Goal: Register for event/course

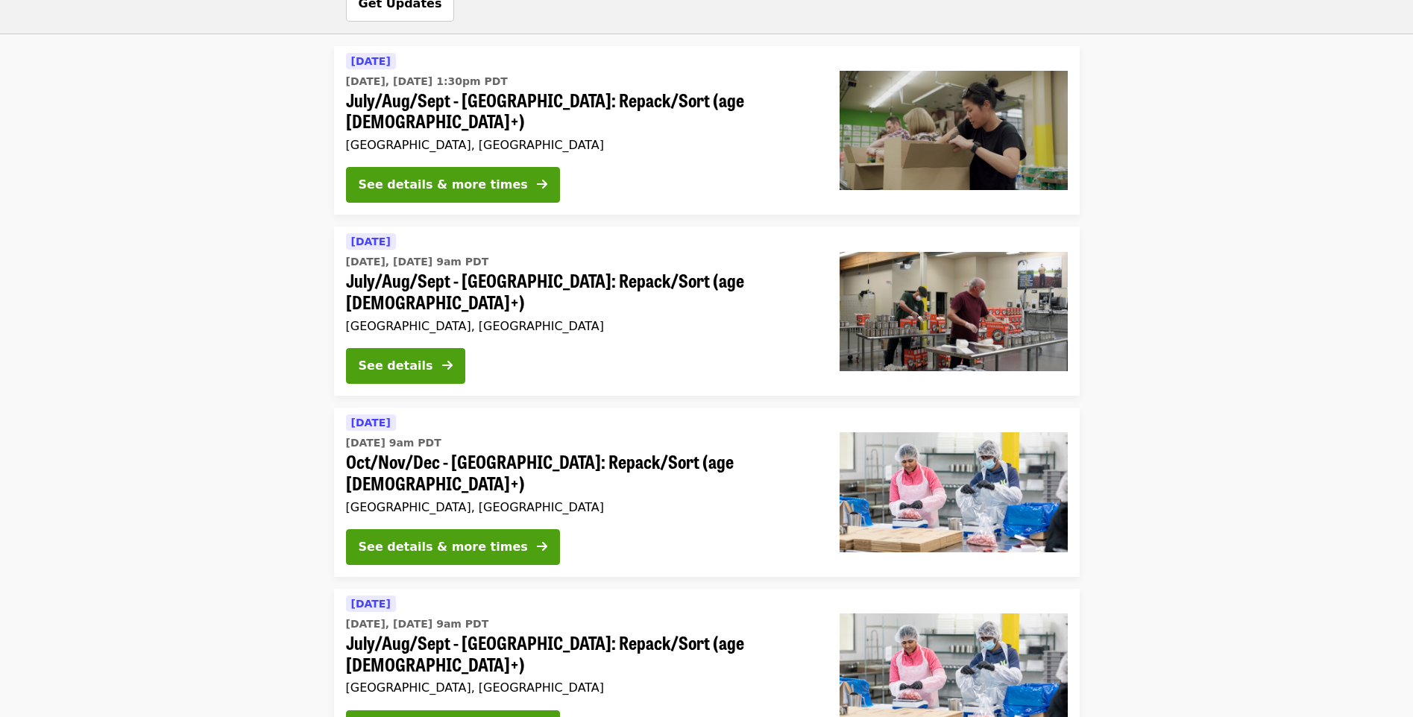
scroll to position [1047, 0]
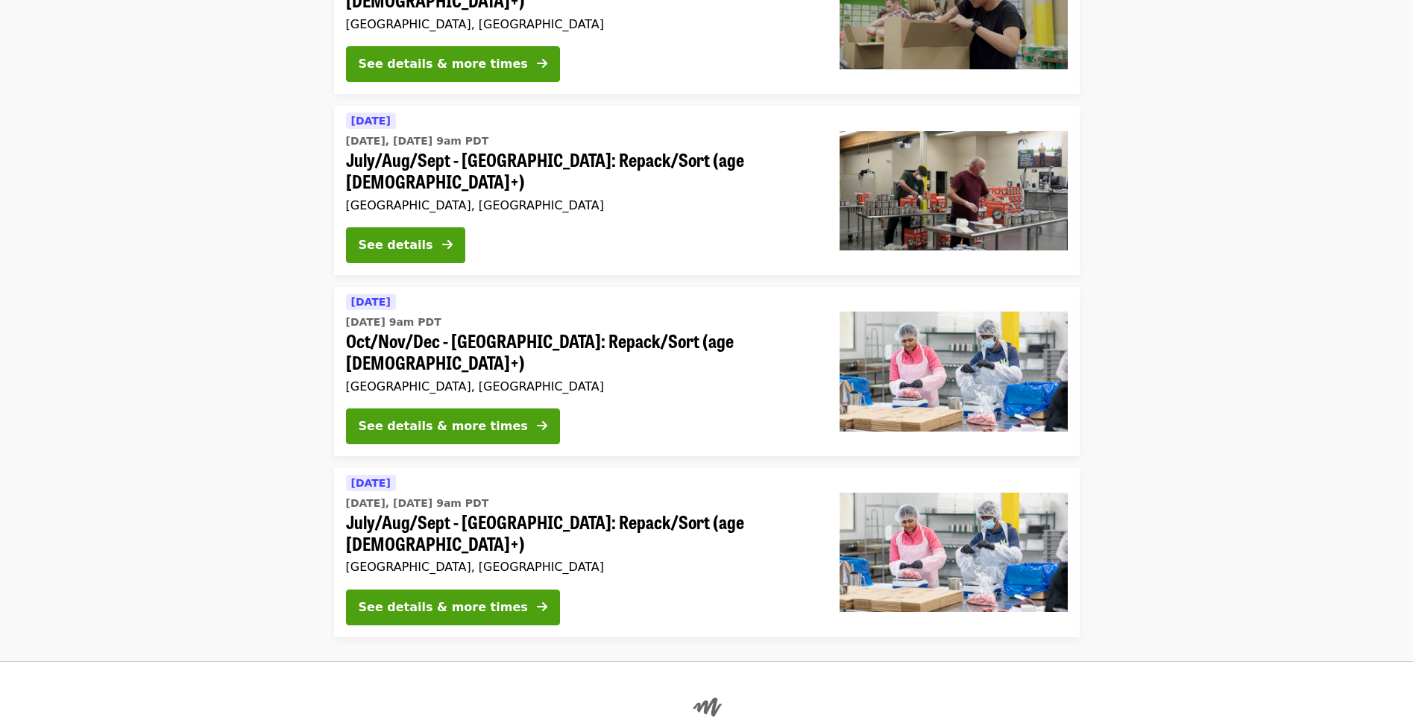
click at [467, 599] on div "See details & more times" at bounding box center [443, 608] width 169 height 18
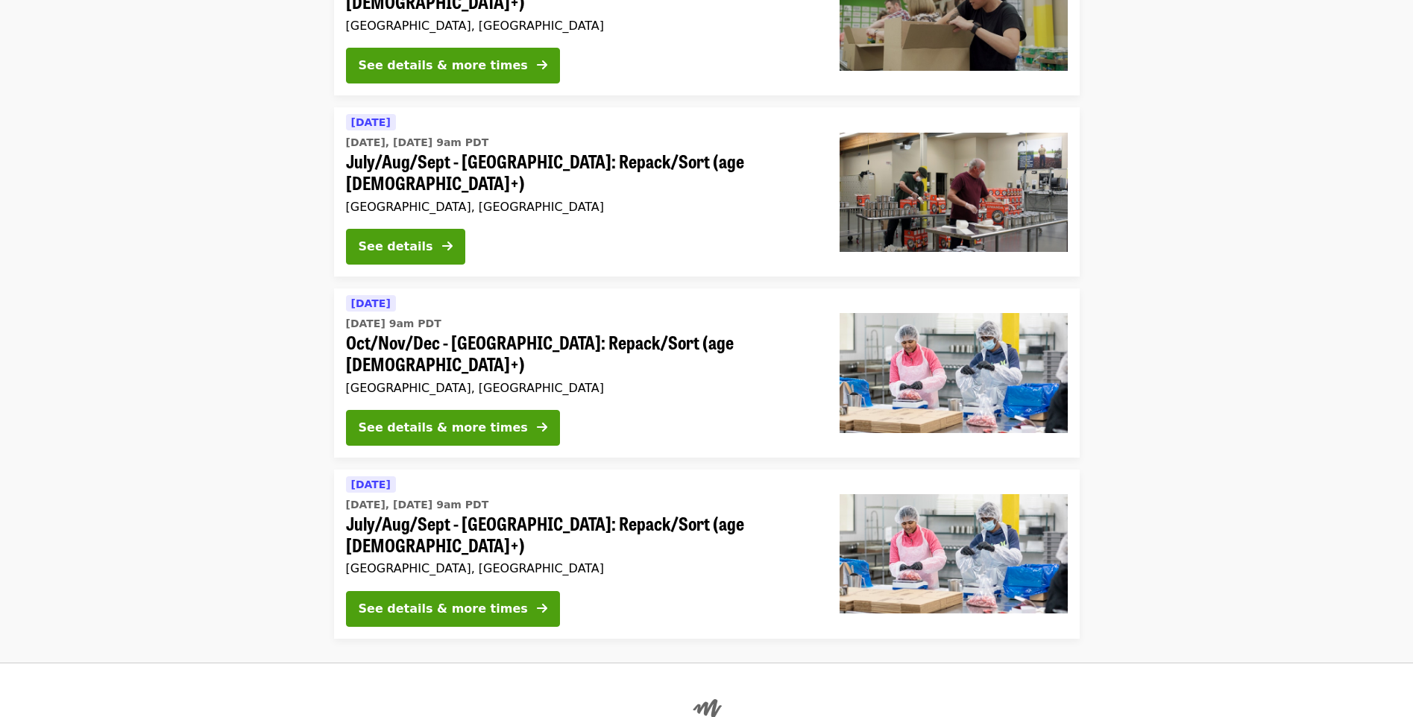
scroll to position [1047, 0]
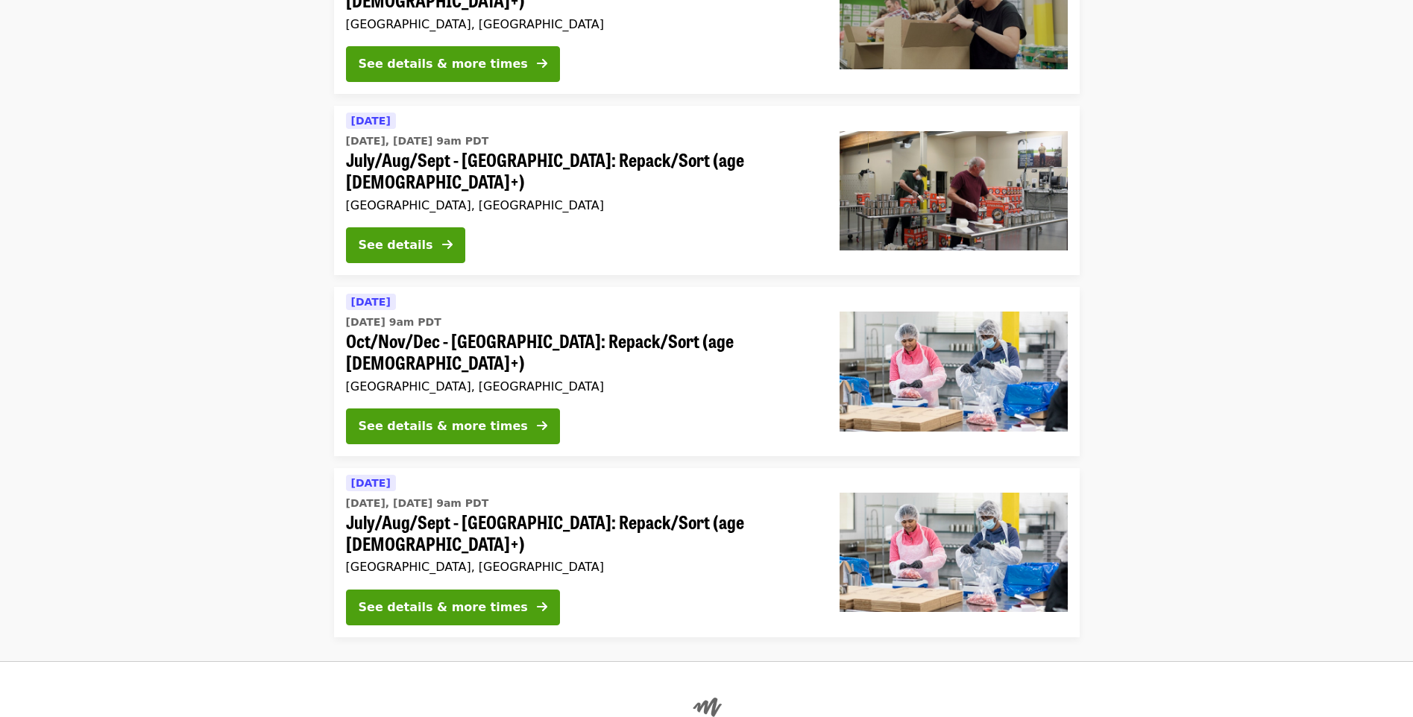
click at [415, 418] on div "See details & more times" at bounding box center [443, 427] width 169 height 18
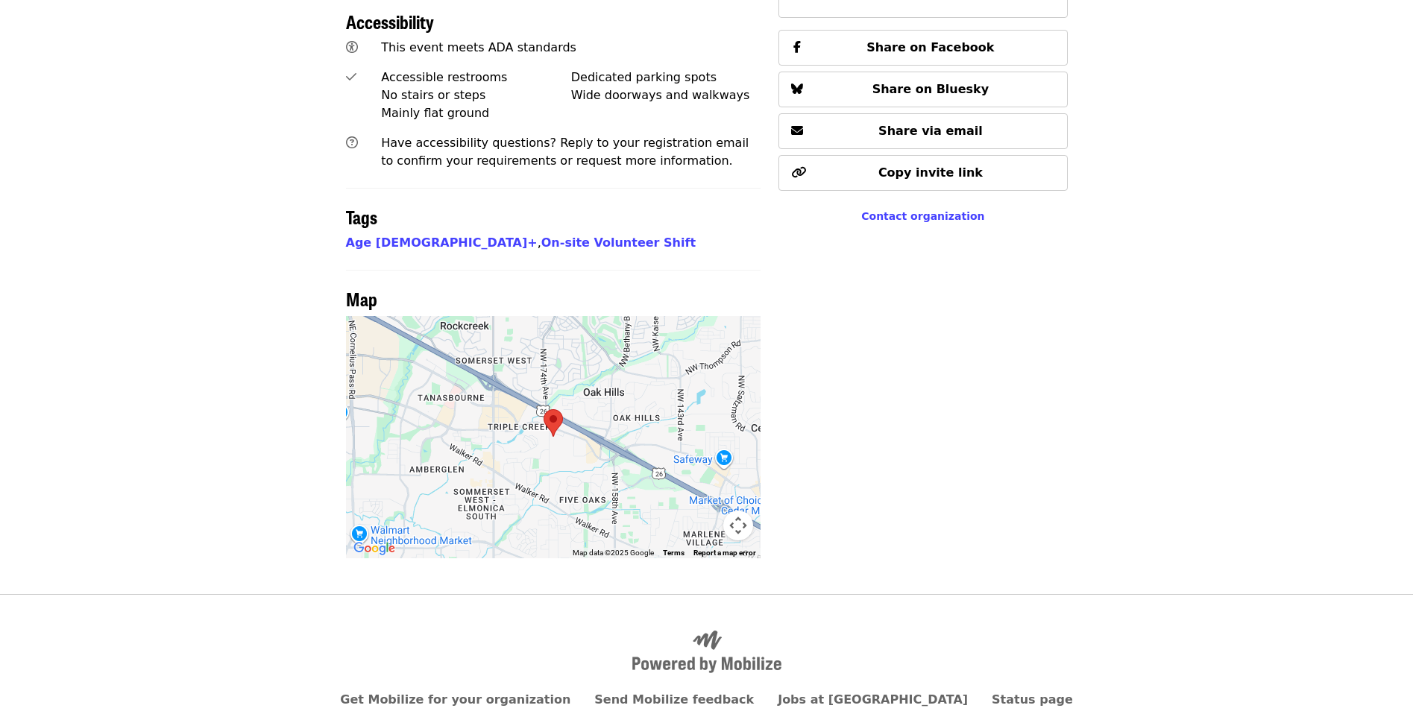
scroll to position [447, 0]
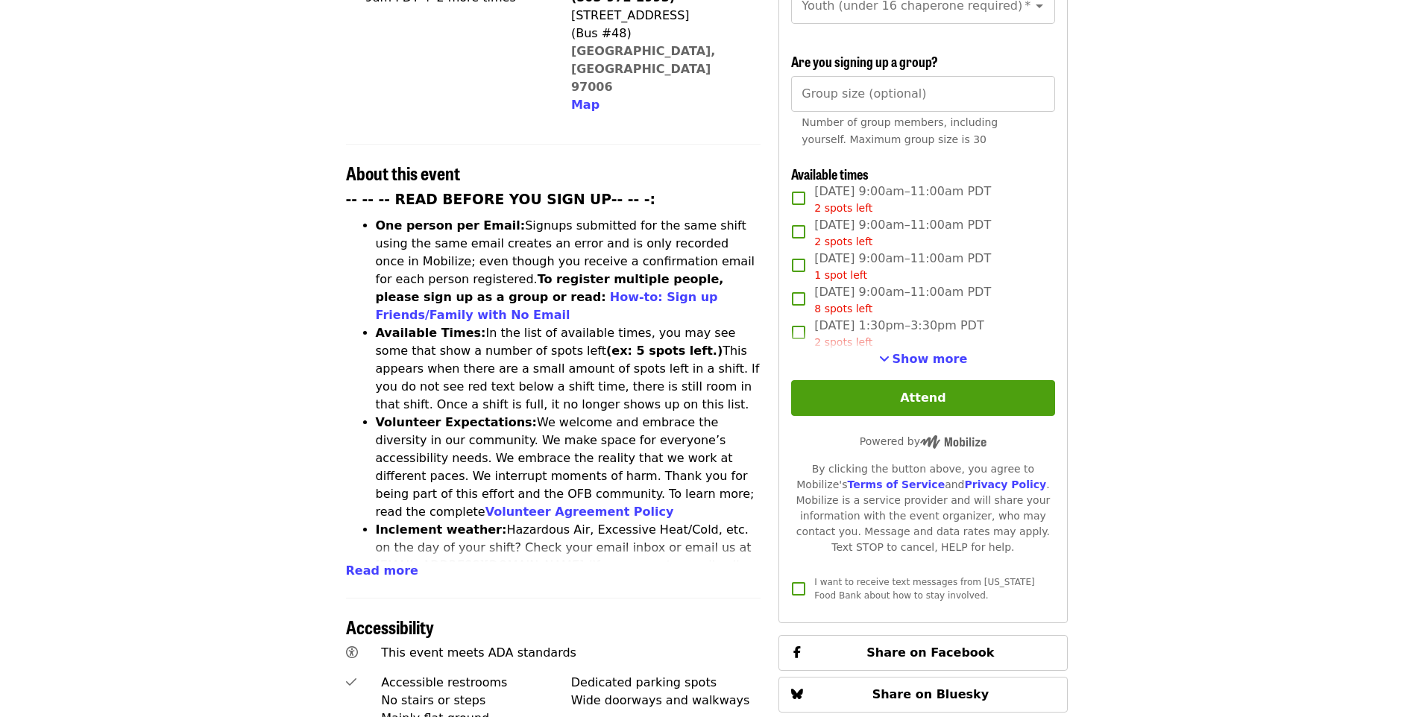
click at [911, 365] on button "Show more" at bounding box center [923, 359] width 89 height 18
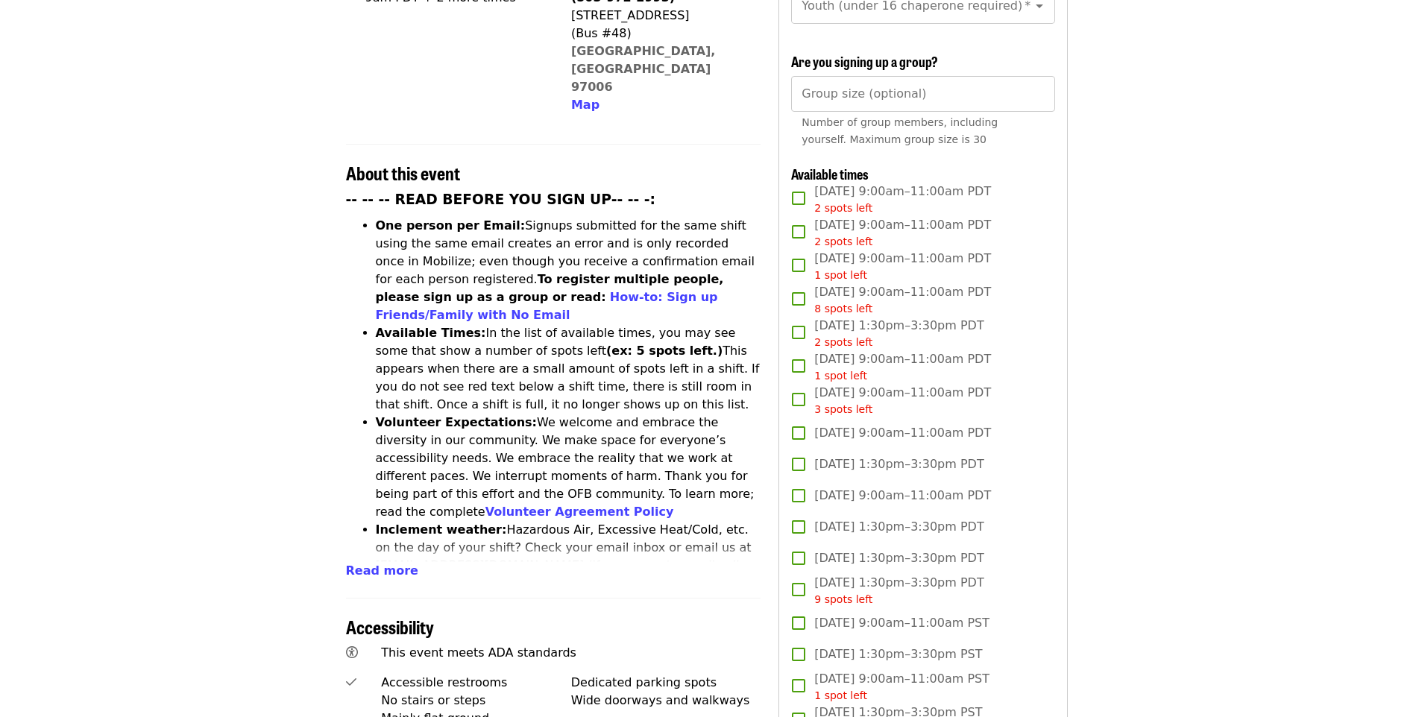
scroll to position [1925, 0]
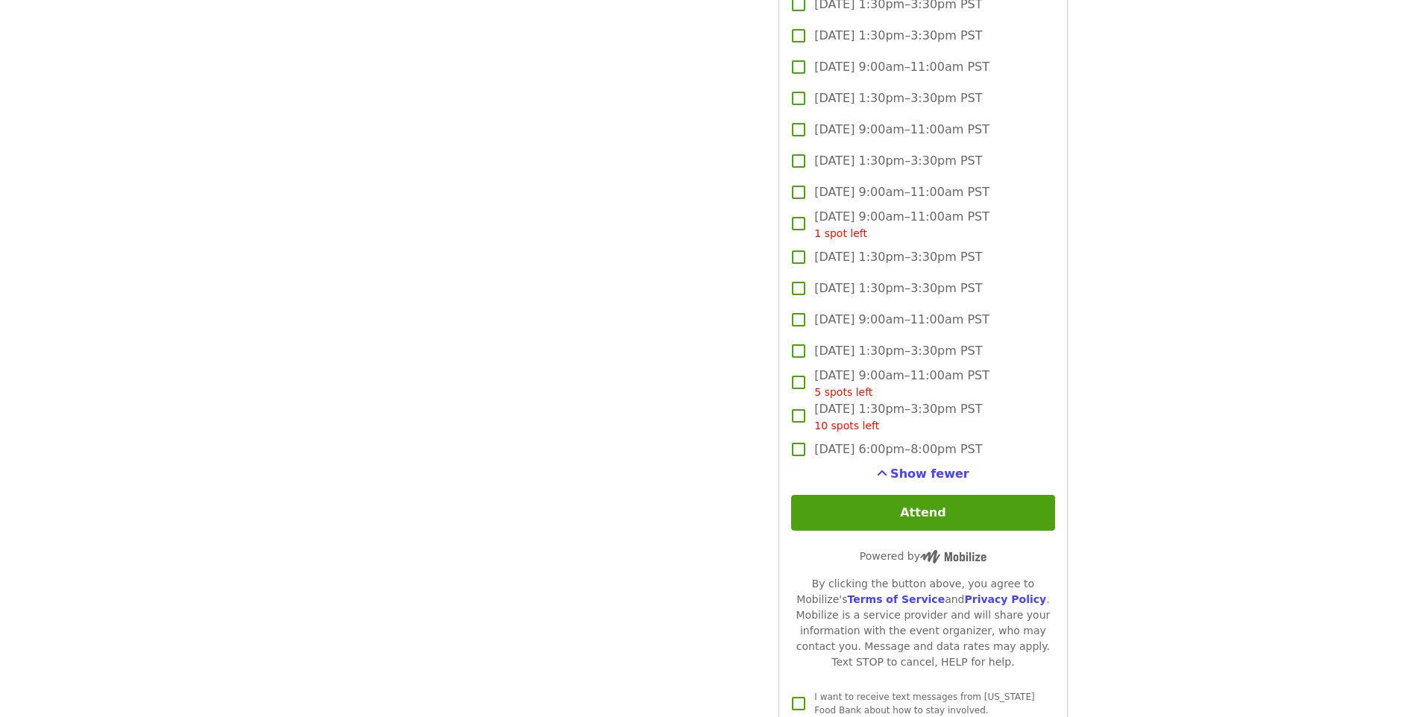
click at [932, 474] on span "Show fewer" at bounding box center [929, 474] width 79 height 14
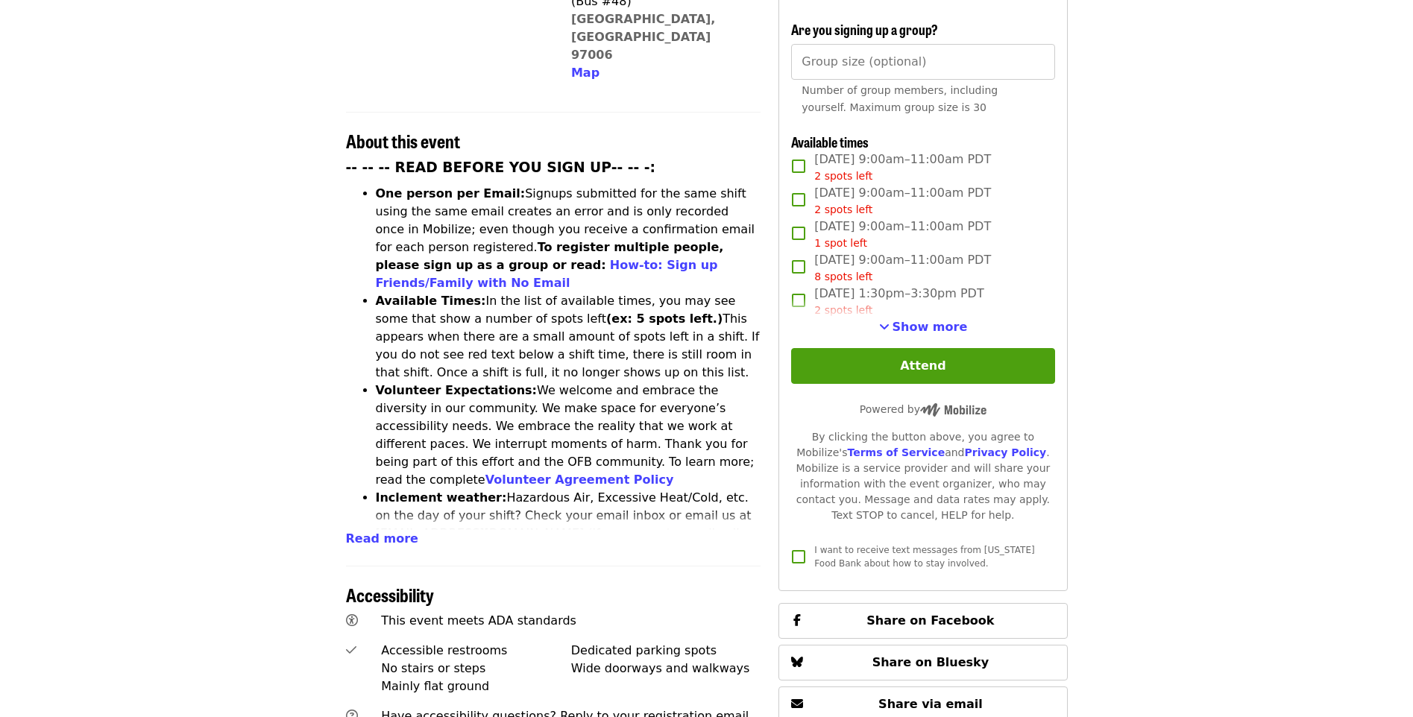
scroll to position [350, 0]
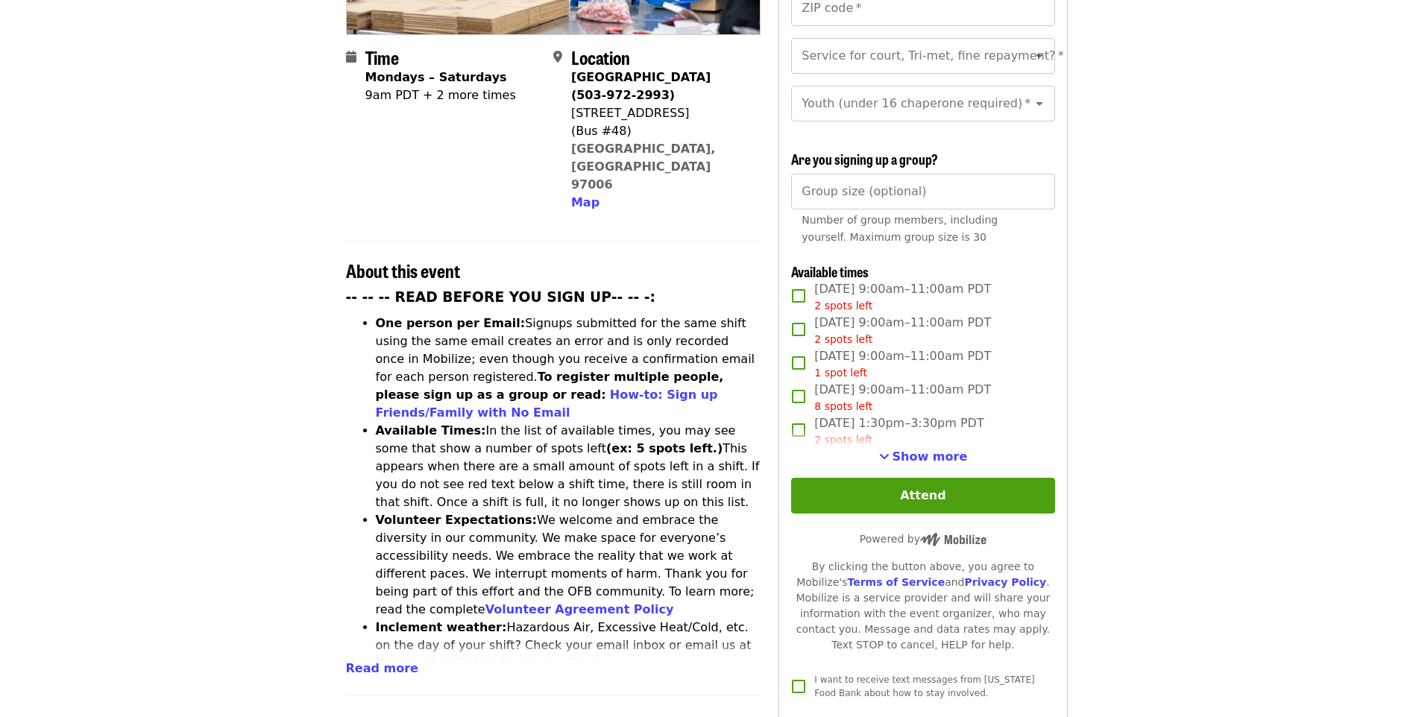
click at [943, 460] on span "Show more" at bounding box center [929, 457] width 75 height 14
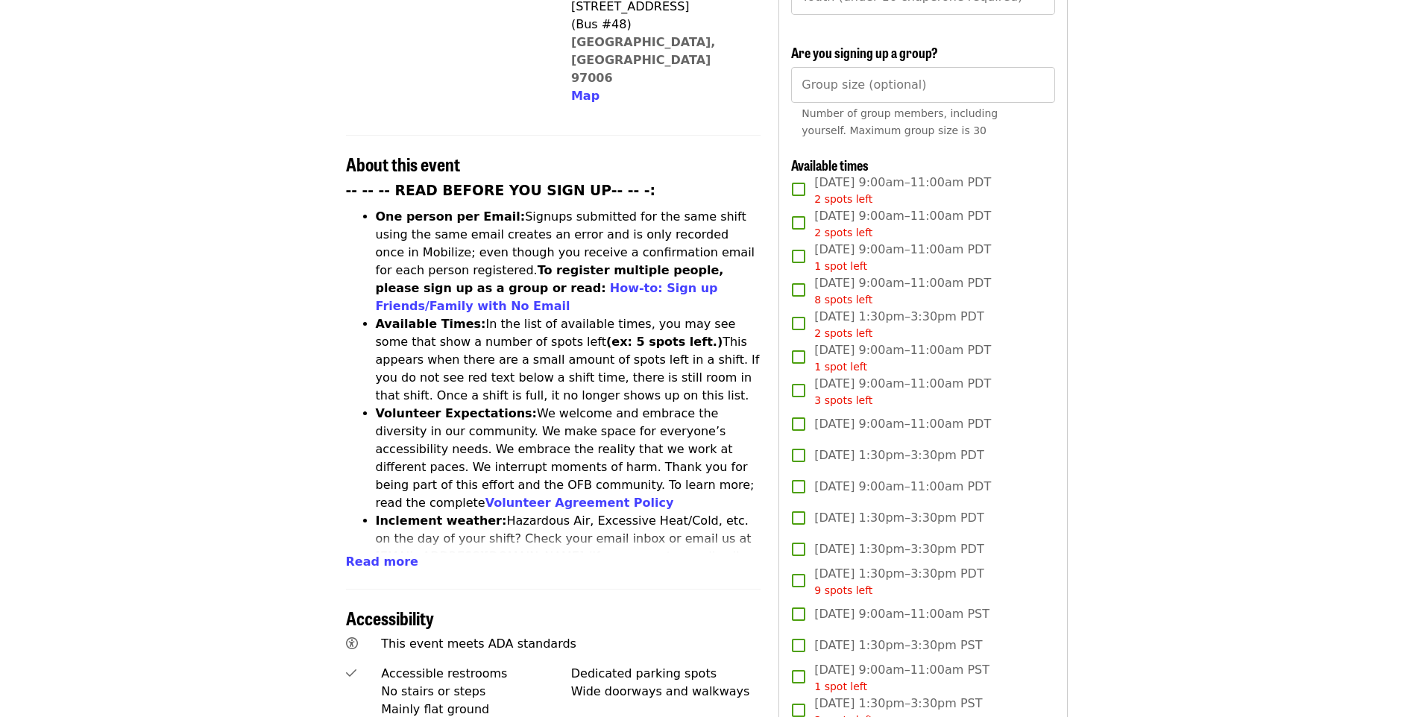
scroll to position [0, 0]
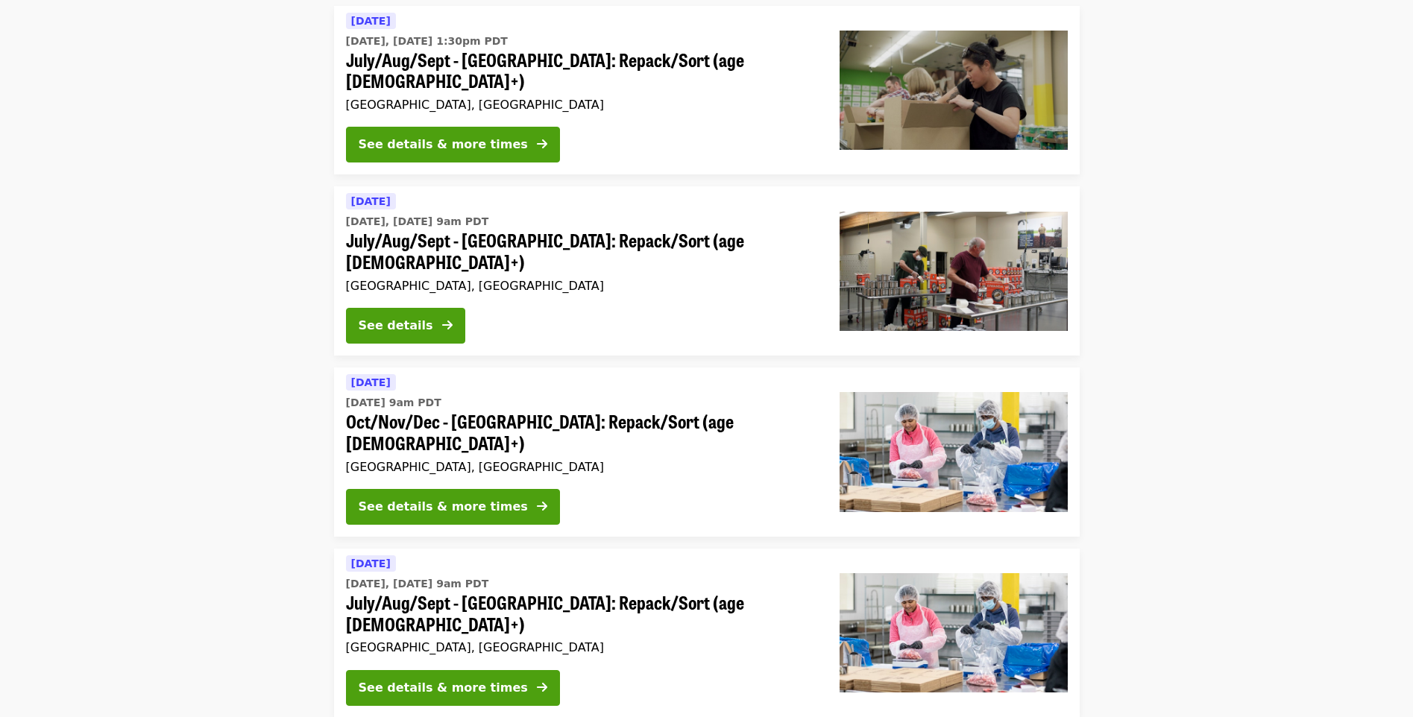
scroll to position [1009, 0]
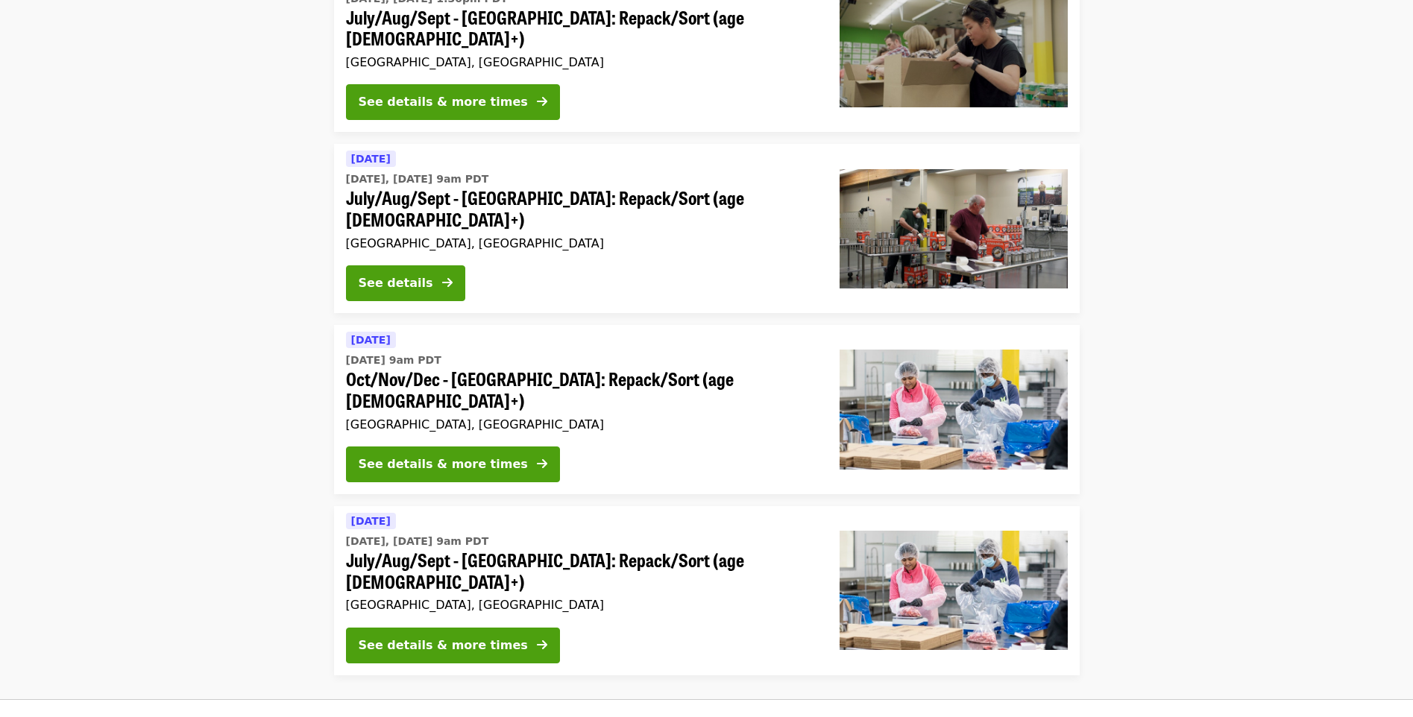
click at [479, 637] on div "See details & more times" at bounding box center [443, 646] width 169 height 18
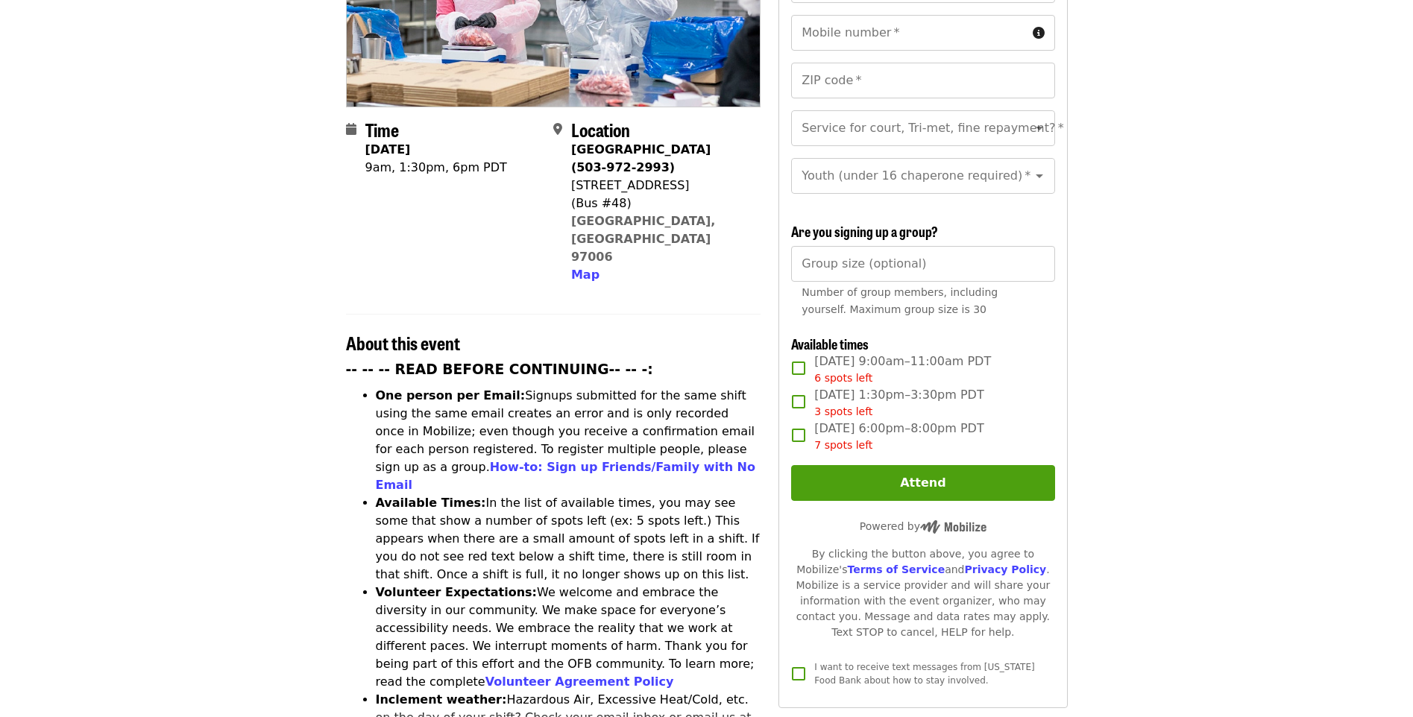
scroll to position [206, 0]
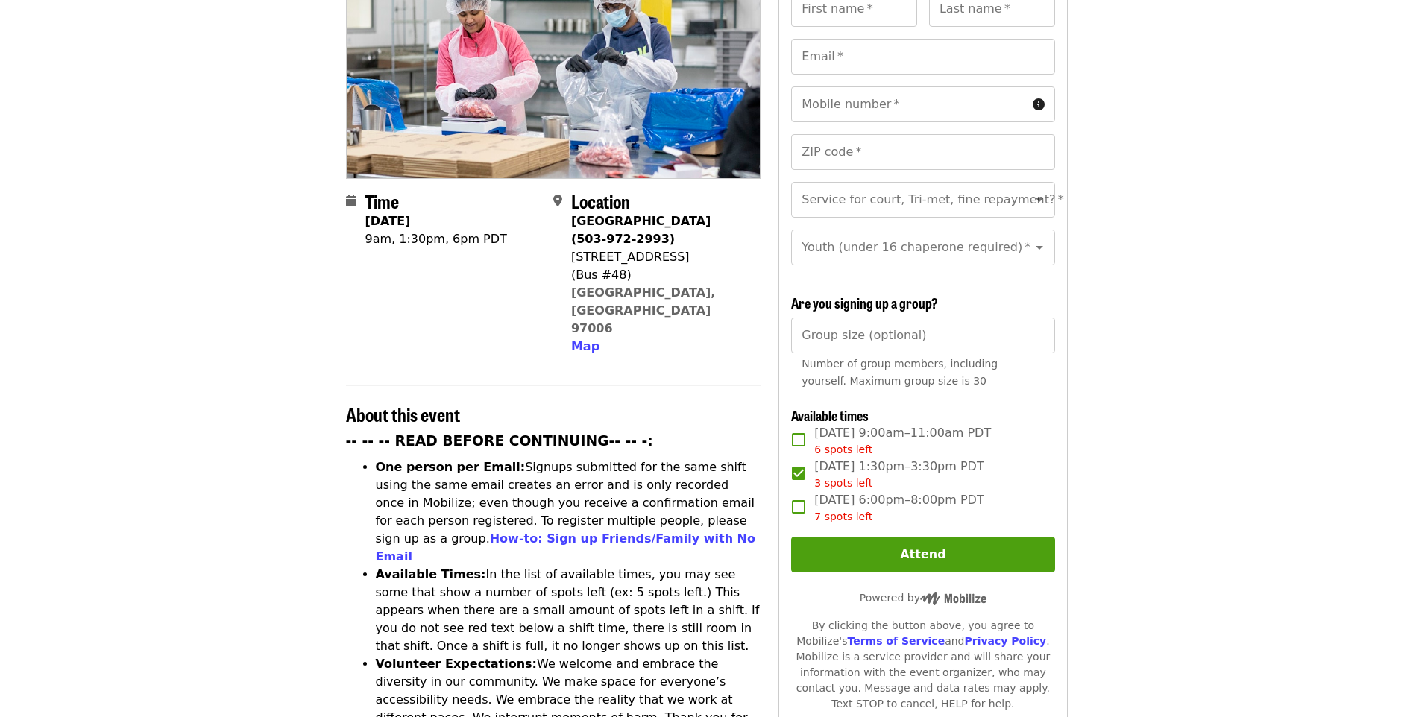
click at [844, 483] on span "3 spots left" at bounding box center [843, 483] width 58 height 12
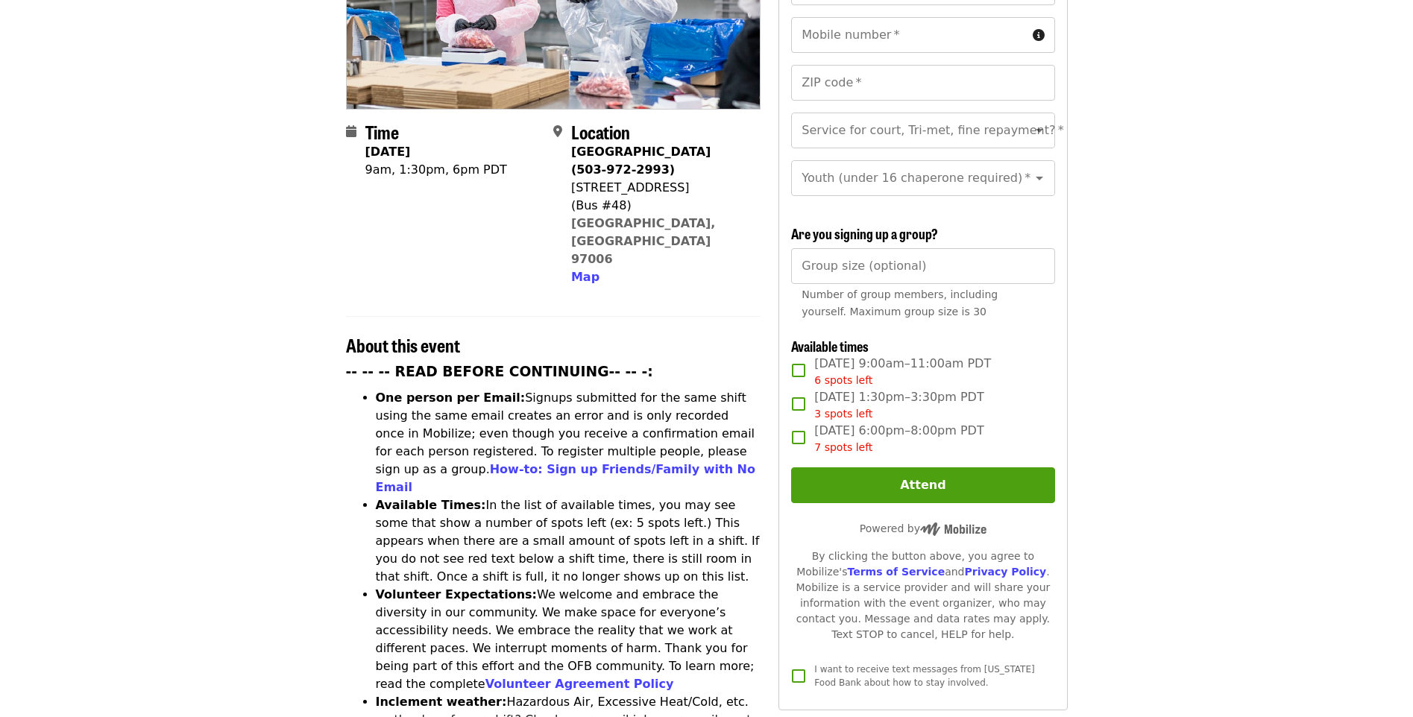
scroll to position [0, 0]
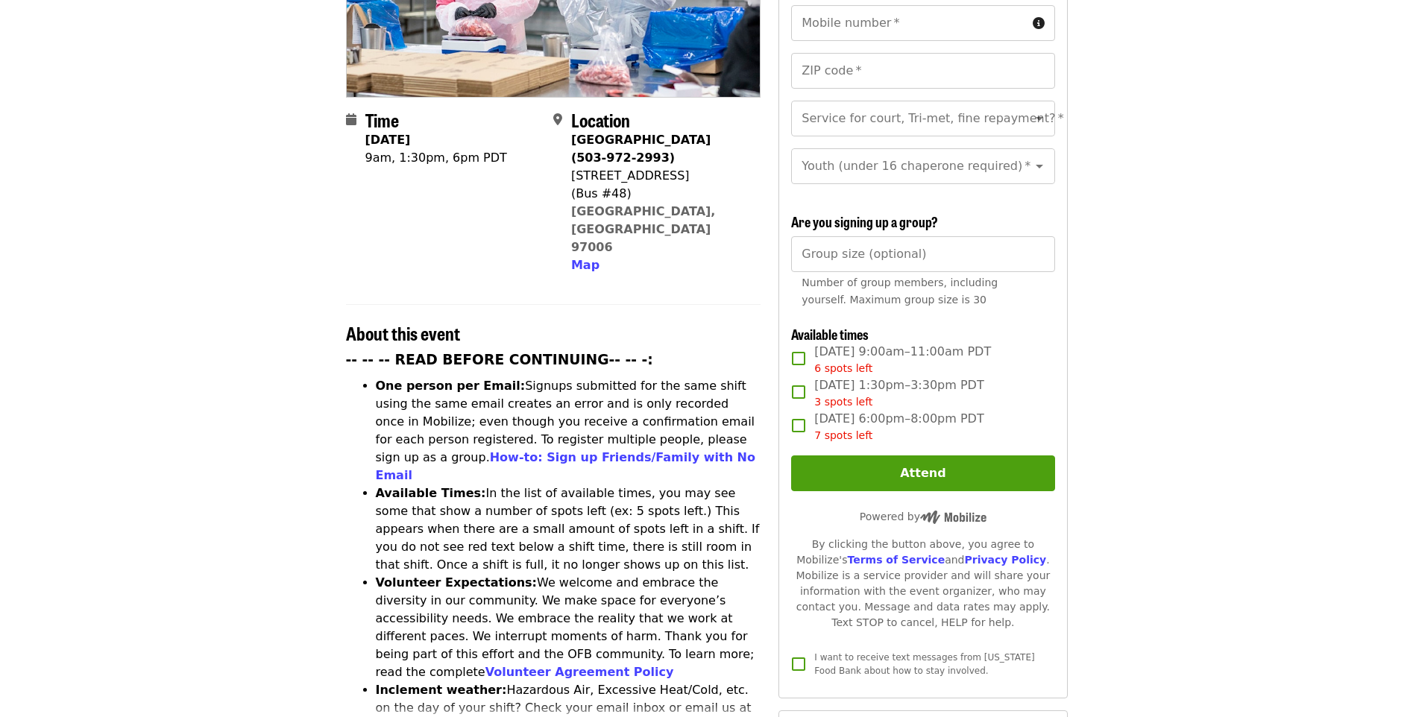
scroll to position [294, 0]
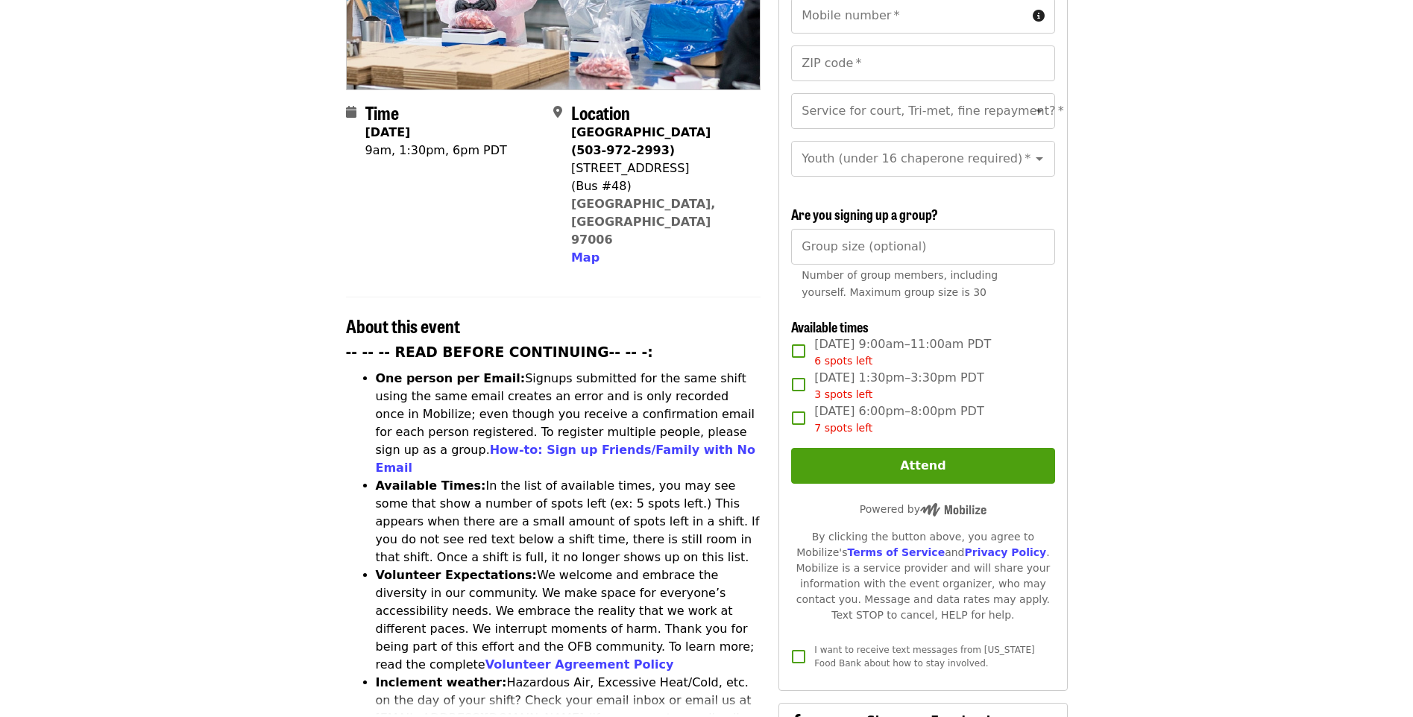
click at [1412, 271] on article "July/Aug/Sept - Beaverton: Repack/Sort (age 10+) Highest Priority Volunteer Shi…" at bounding box center [706, 561] width 1413 height 1581
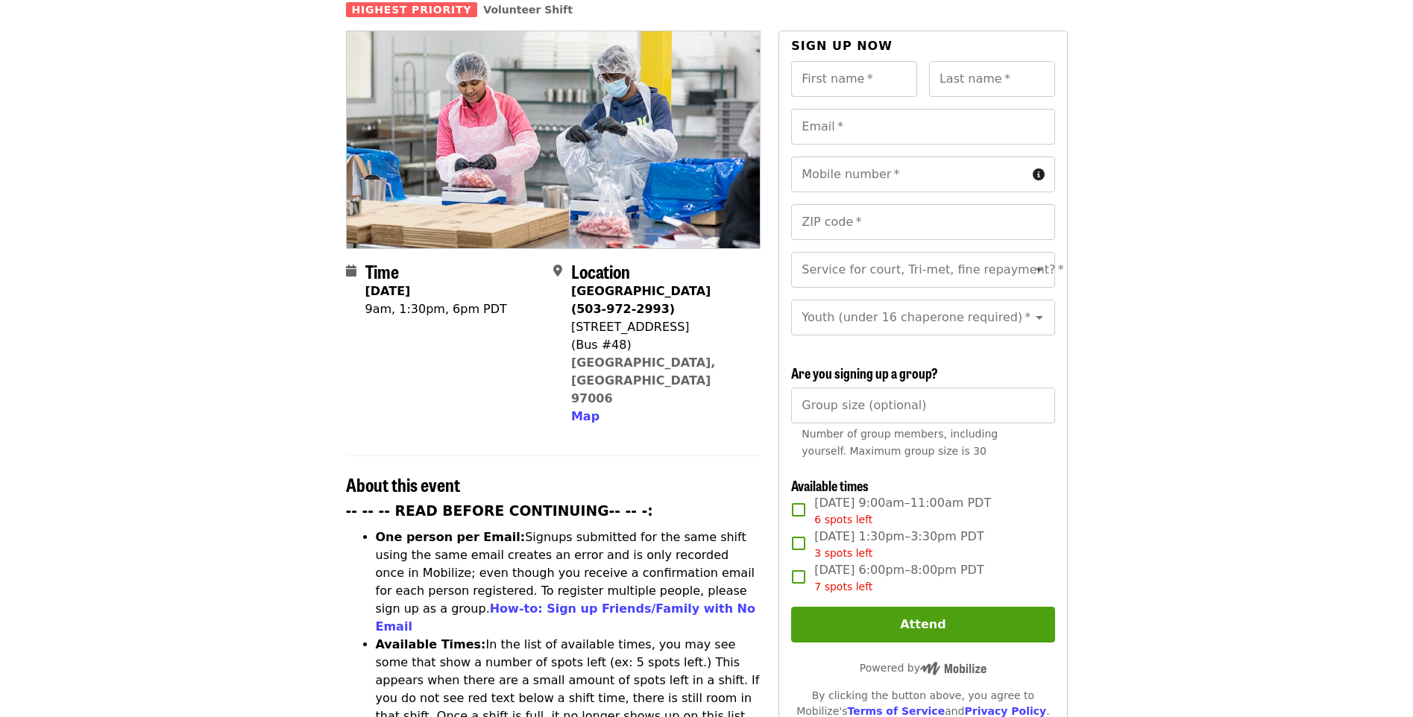
scroll to position [0, 0]
